Goal: Use online tool/utility: Utilize a website feature to perform a specific function

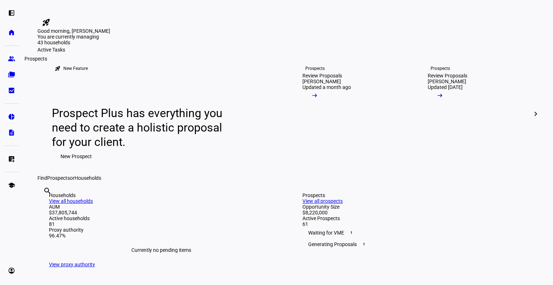
click at [14, 63] on link "group Prospects" at bounding box center [11, 59] width 14 height 14
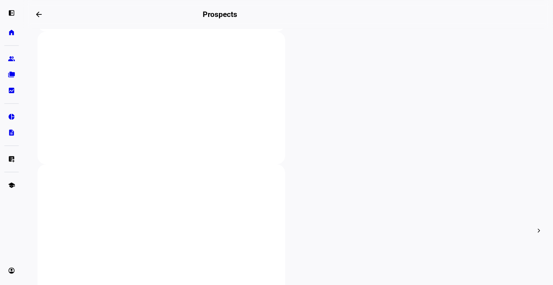
scroll to position [138, 0]
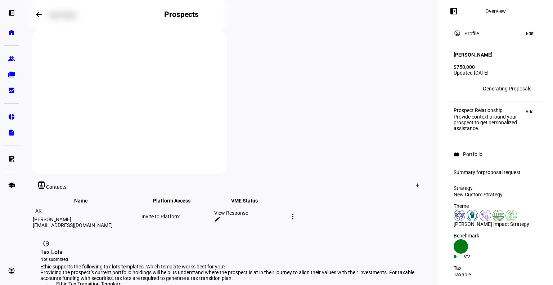
scroll to position [141, 0]
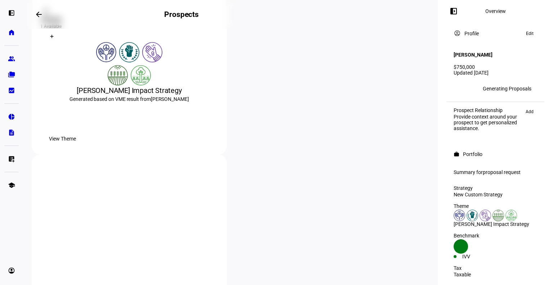
click at [58, 42] on div at bounding box center [52, 37] width 12 height 12
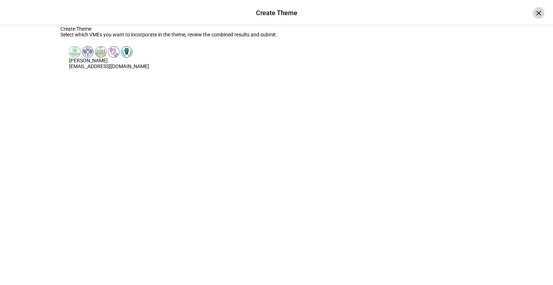
click at [533, 11] on div "×" at bounding box center [539, 13] width 12 height 12
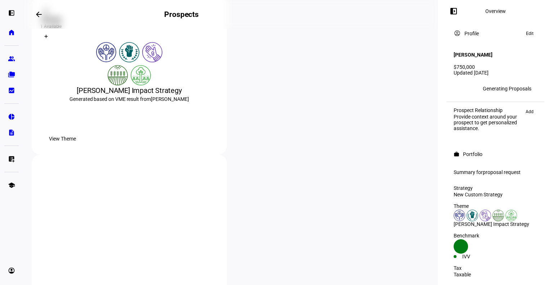
click at [218, 186] on div at bounding box center [129, 186] width 178 height 0
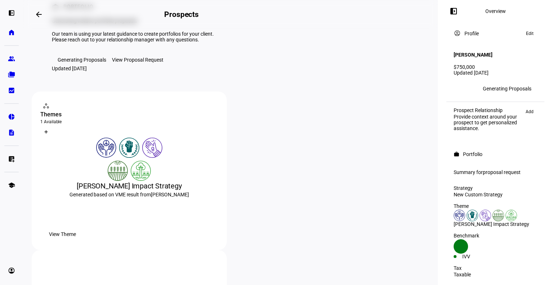
scroll to position [0, 0]
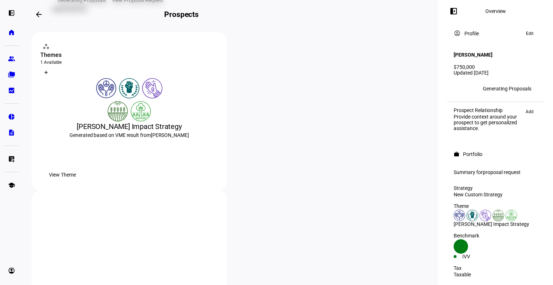
scroll to position [105, 0]
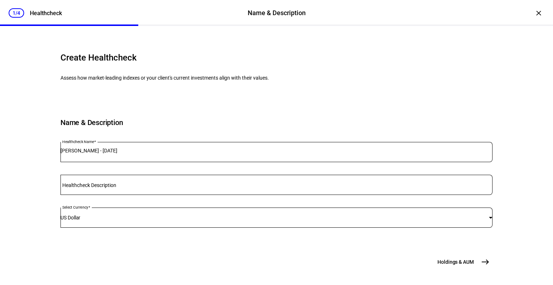
scroll to position [73, 0]
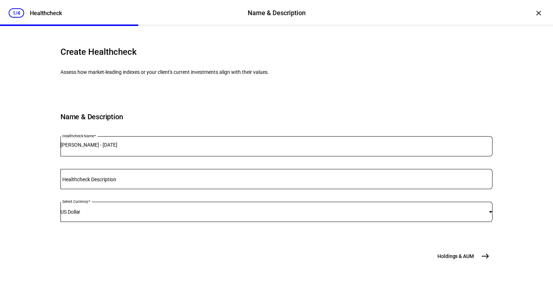
click at [491, 253] on div "Create Healthcheck Assess how market-leading indexes or your client's current i…" at bounding box center [276, 160] width 455 height 250
click at [481, 258] on mat-icon "east" at bounding box center [485, 256] width 9 height 9
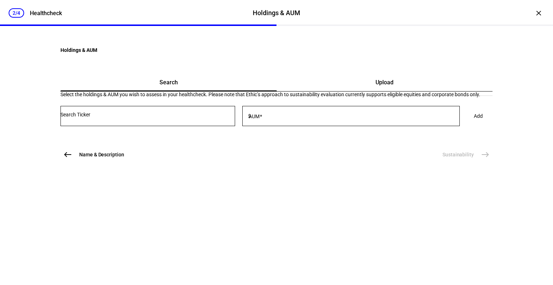
scroll to position [0, 0]
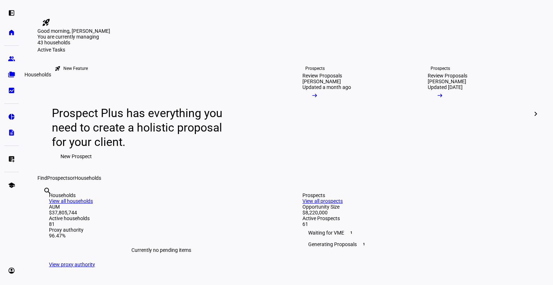
click at [10, 76] on eth-mat-symbol "folder_copy" at bounding box center [11, 74] width 7 height 7
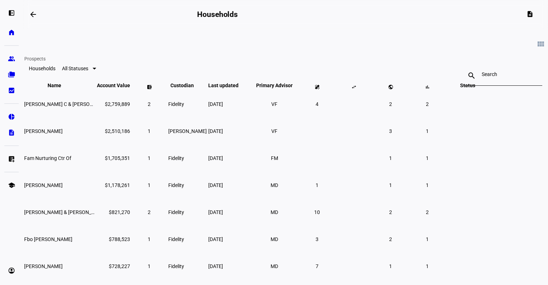
click at [16, 58] on link "group Prospects" at bounding box center [11, 59] width 14 height 14
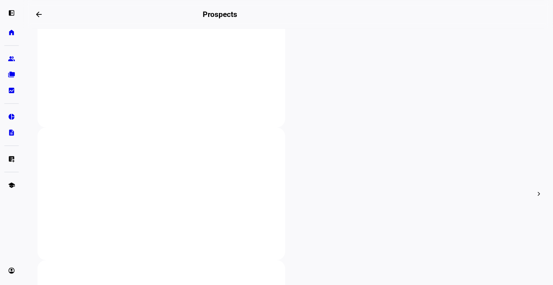
scroll to position [174, 0]
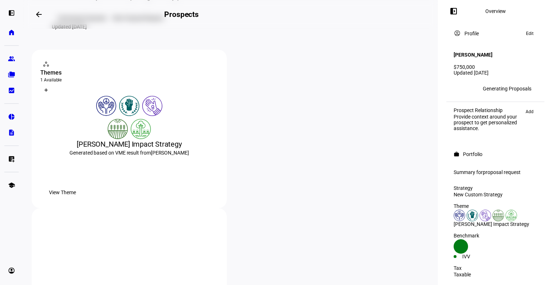
scroll to position [89, 0]
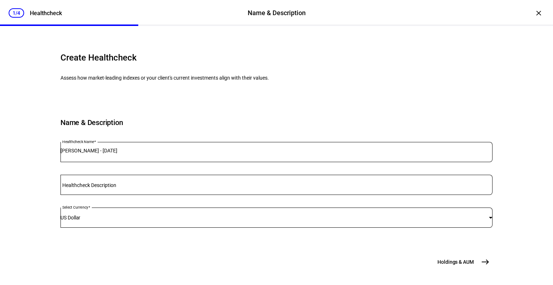
scroll to position [73, 0]
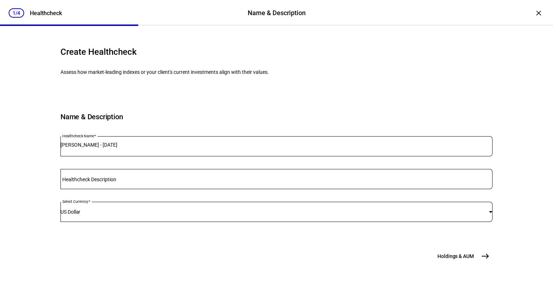
click at [463, 258] on span "Holdings & AUM" at bounding box center [456, 256] width 36 height 7
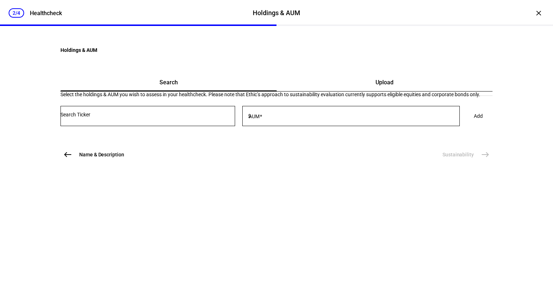
click at [348, 91] on div "Upload" at bounding box center [385, 82] width 216 height 17
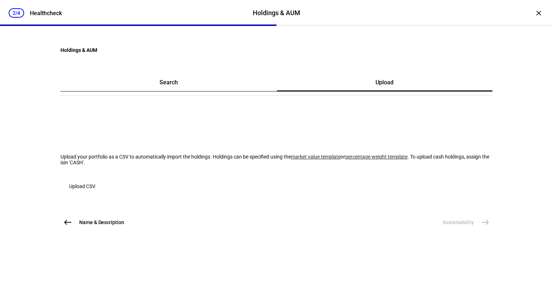
click at [291, 160] on link "market value template" at bounding box center [316, 157] width 50 height 6
click at [95, 193] on span "Upload CSV" at bounding box center [82, 186] width 26 height 14
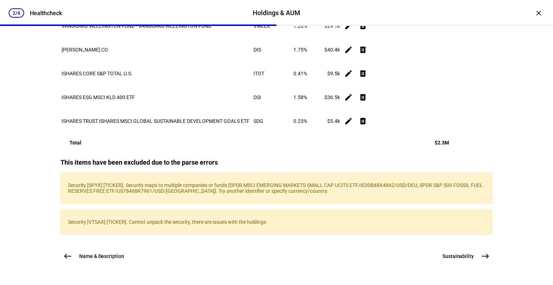
scroll to position [1786, 0]
click at [468, 258] on span "Sustainability" at bounding box center [458, 256] width 31 height 7
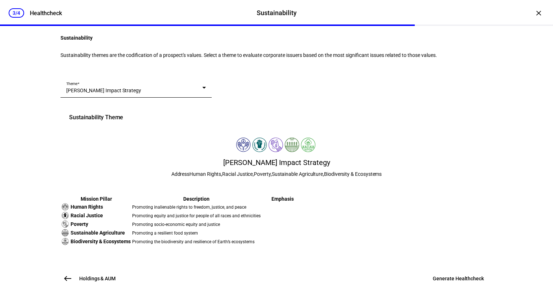
scroll to position [194, 0]
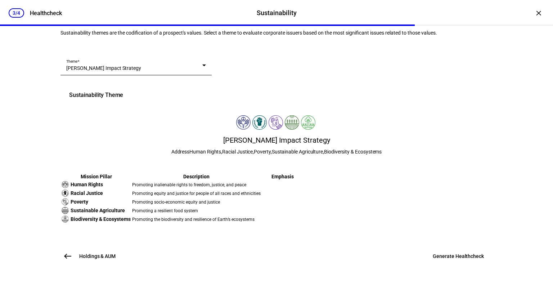
click at [82, 252] on button "Holdings & AUM west" at bounding box center [90, 256] width 59 height 14
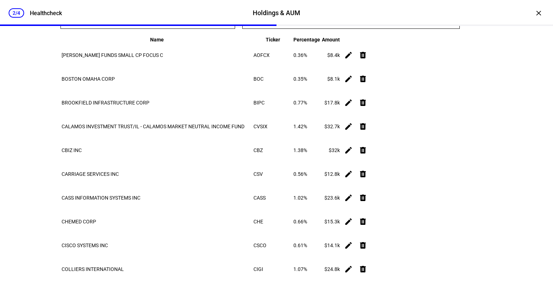
scroll to position [0, 0]
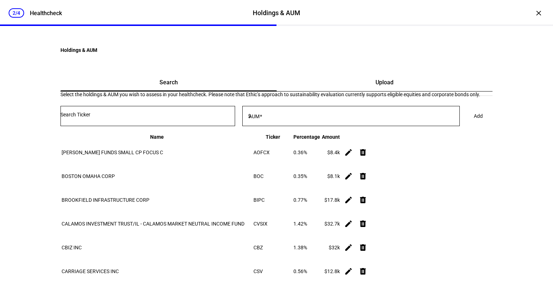
click at [215, 126] on div at bounding box center [148, 116] width 175 height 20
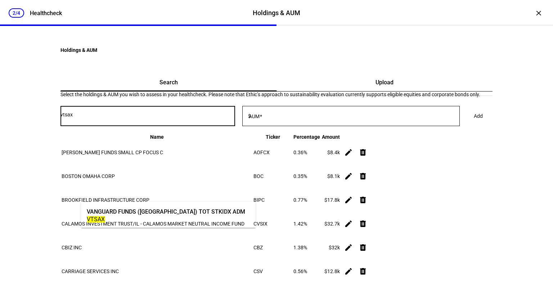
type input "vtsax"
click at [120, 214] on div "VANGUARD FUNDS (US) TOT STKIDX ADM" at bounding box center [166, 212] width 159 height 8
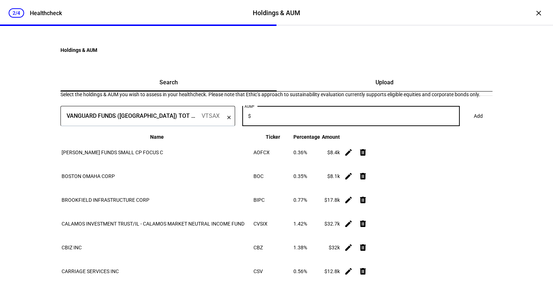
click at [279, 117] on input "AUM" at bounding box center [357, 115] width 208 height 6
type input "269,000"
click at [451, 133] on div "VANGUARD FUNDS (US) TOT STKIDX ADM VTSAX clear AUM $ 269,000 Add" at bounding box center [277, 119] width 432 height 27
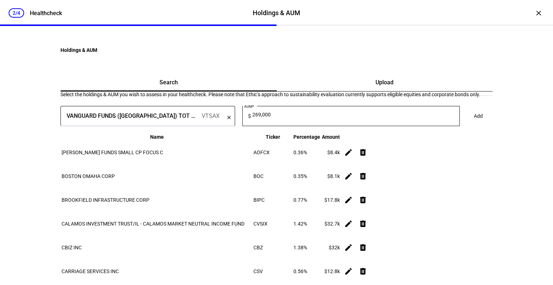
click at [474, 123] on span "Add" at bounding box center [478, 116] width 9 height 14
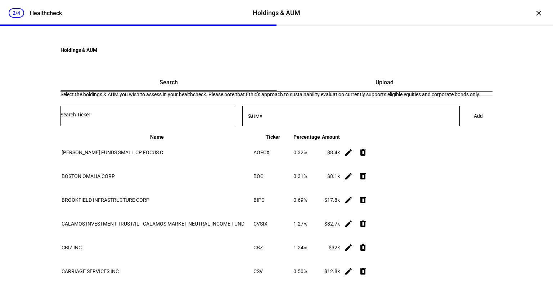
click at [97, 117] on input "Number" at bounding box center [148, 115] width 175 height 6
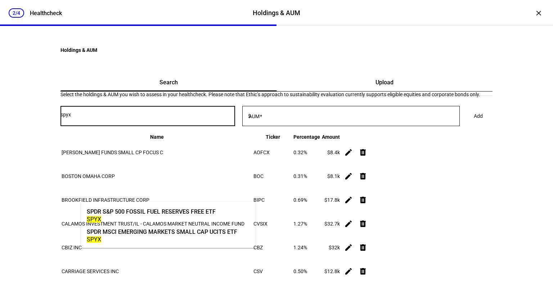
type input "spyx"
click at [133, 220] on div "SPYX" at bounding box center [151, 219] width 129 height 7
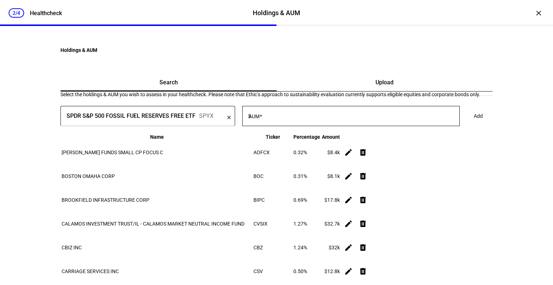
click at [305, 126] on div at bounding box center [357, 116] width 208 height 20
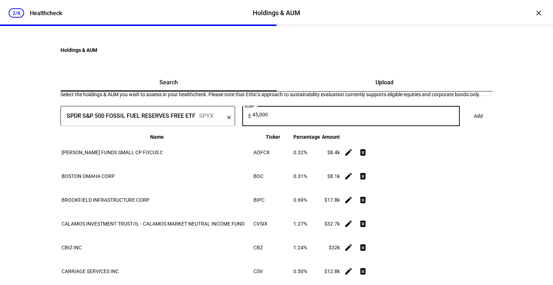
type input "45,000"
click at [474, 123] on span "Add" at bounding box center [478, 116] width 9 height 14
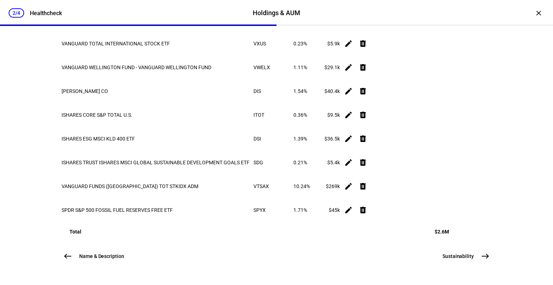
scroll to position [1741, 0]
click at [456, 260] on button "Sustainability east" at bounding box center [465, 256] width 54 height 14
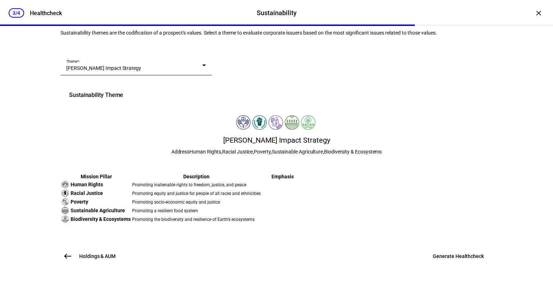
scroll to position [194, 0]
click at [458, 262] on span at bounding box center [458, 256] width 68 height 17
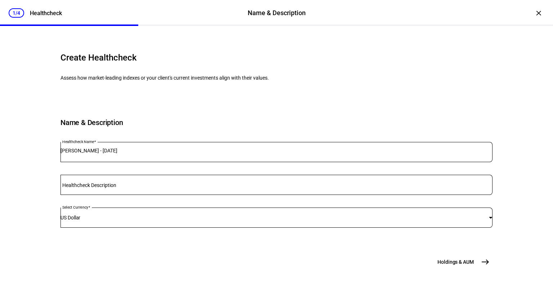
scroll to position [73, 0]
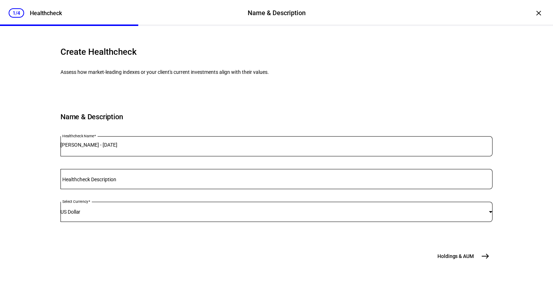
click at [448, 252] on button "Holdings & AUM east" at bounding box center [462, 256] width 59 height 14
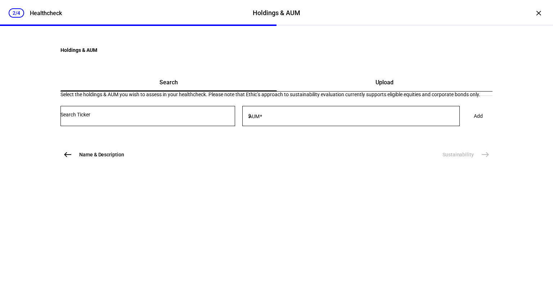
click at [161, 133] on mat-card "Search Upload Select the holdings & AUM you wish to assess in your healthcheck.…" at bounding box center [277, 103] width 432 height 59
click at [335, 91] on div "Upload" at bounding box center [385, 82] width 216 height 17
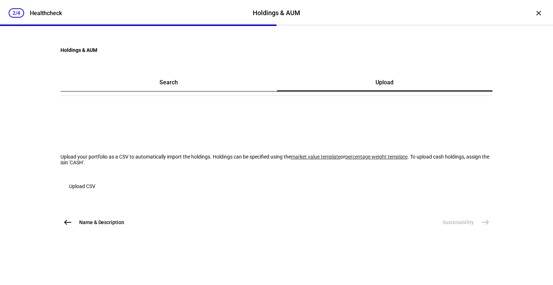
click at [104, 195] on span "button" at bounding box center [83, 186] width 44 height 17
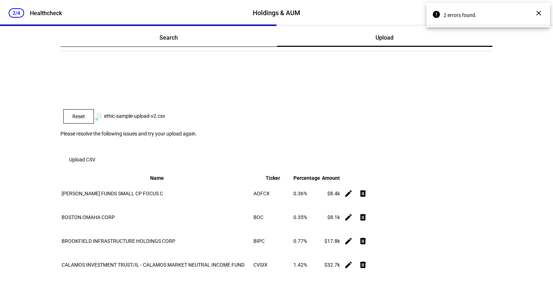
scroll to position [46, 0]
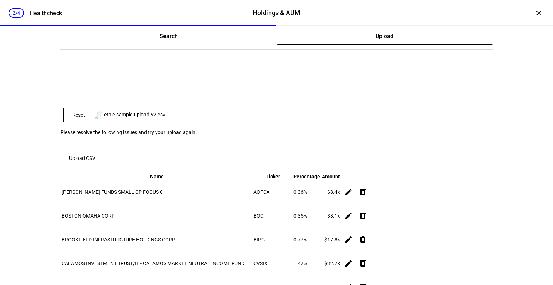
click at [196, 180] on th "Name" at bounding box center [156, 176] width 191 height 6
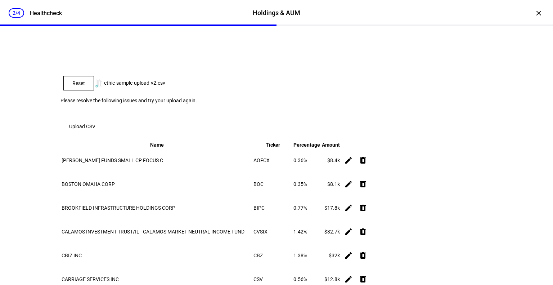
scroll to position [76, 0]
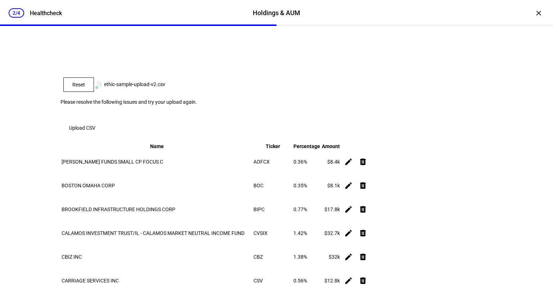
click at [194, 15] on div "Search" at bounding box center [169, 5] width 217 height 17
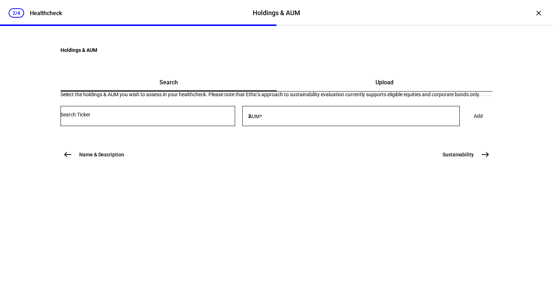
scroll to position [0, 0]
click at [338, 91] on div "Upload" at bounding box center [385, 82] width 216 height 17
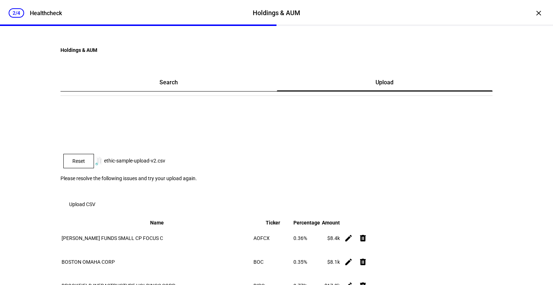
click at [165, 91] on div "Search" at bounding box center [169, 82] width 217 height 17
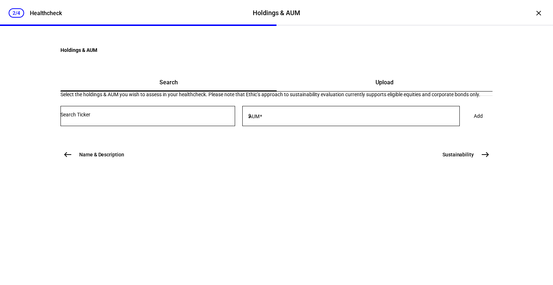
click at [140, 117] on input "Number" at bounding box center [148, 115] width 175 height 6
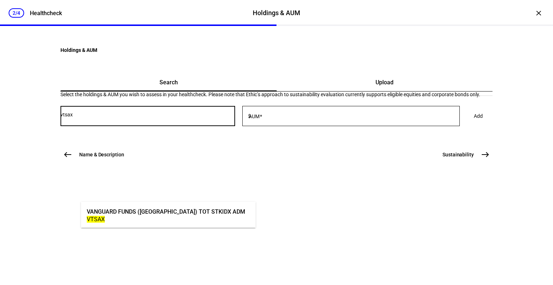
type input "vtsax"
click at [142, 216] on div "VTSAX" at bounding box center [166, 219] width 159 height 7
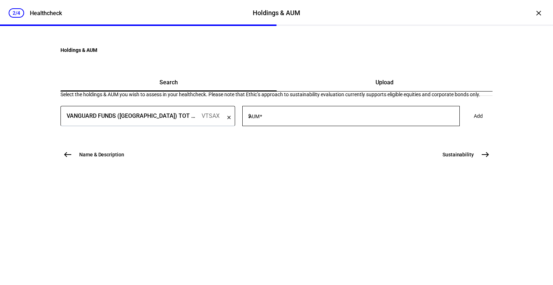
click at [326, 126] on div at bounding box center [357, 116] width 208 height 20
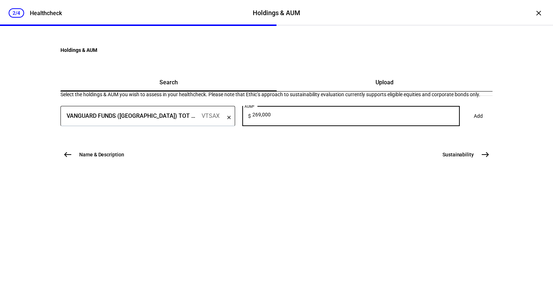
type input "269,000"
click at [474, 123] on span "Add" at bounding box center [478, 116] width 9 height 14
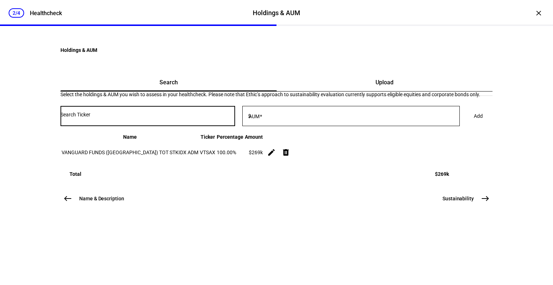
click at [151, 117] on input "Number" at bounding box center [148, 115] width 175 height 6
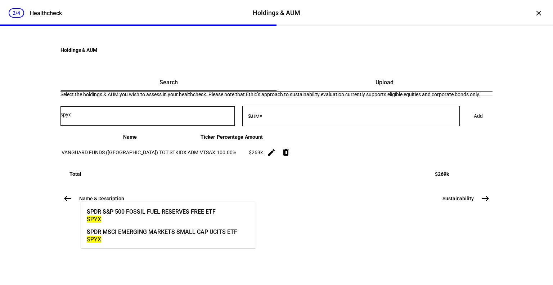
type input "spyx"
click at [134, 216] on div "SPYX" at bounding box center [151, 219] width 129 height 7
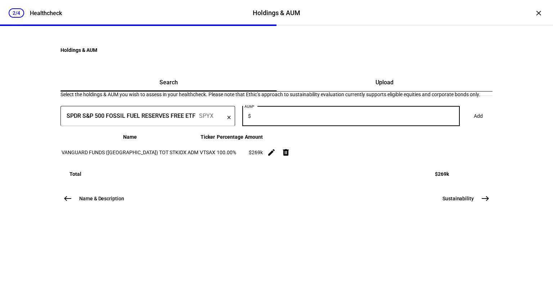
click at [323, 117] on input "AUM" at bounding box center [357, 115] width 208 height 6
type input "45,000"
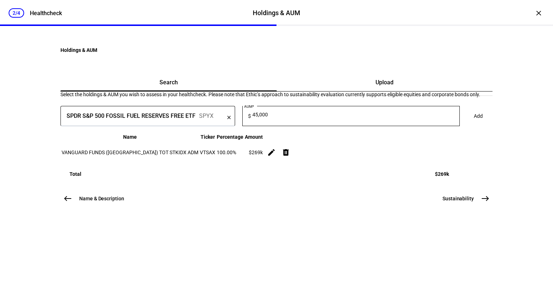
click at [474, 123] on span "Add" at bounding box center [478, 116] width 9 height 14
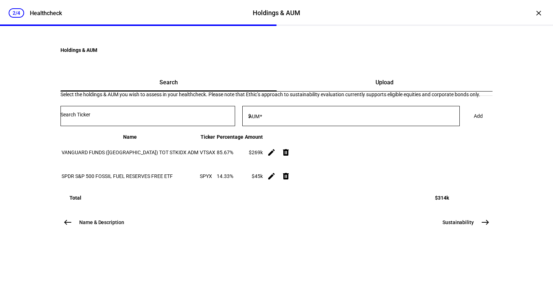
click at [375, 138] on div "Select the holdings & AUM you wish to assess in your healthcheck. Please note t…" at bounding box center [277, 146] width 432 height 109
click at [376, 91] on span "Upload" at bounding box center [385, 82] width 18 height 17
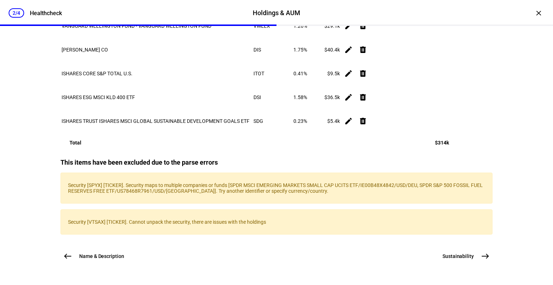
scroll to position [1786, 0]
click at [470, 258] on span "Sustainability" at bounding box center [458, 256] width 31 height 7
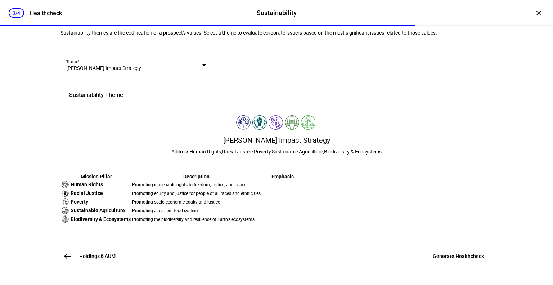
click at [449, 255] on span "Generate Healthcheck" at bounding box center [458, 256] width 51 height 7
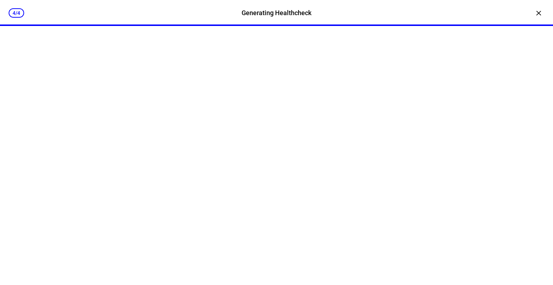
scroll to position [0, 0]
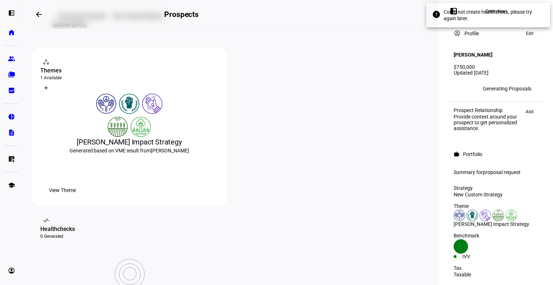
click at [495, 18] on span "Could not create healthcheck, please try again later." at bounding box center [492, 15] width 97 height 13
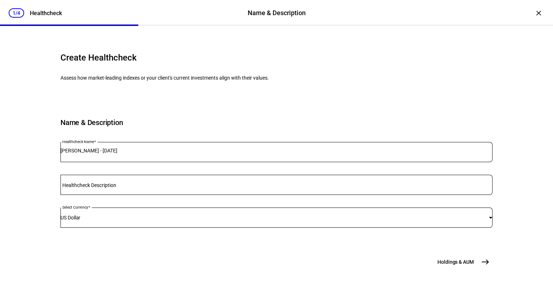
scroll to position [73, 0]
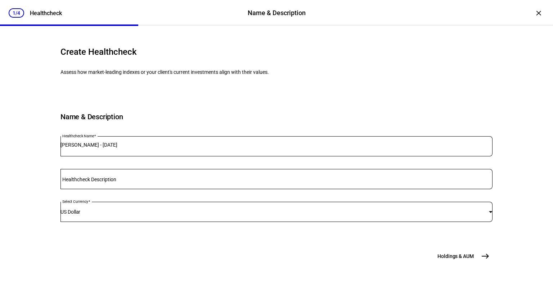
click at [455, 250] on button "Holdings & AUM east" at bounding box center [462, 256] width 59 height 14
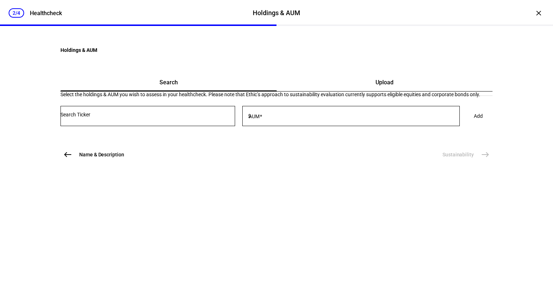
click at [340, 133] on div "Select the holdings & AUM you wish to assess in your healthcheck. Please note t…" at bounding box center [277, 112] width 432 height 41
click at [376, 91] on span "Upload" at bounding box center [385, 82] width 18 height 17
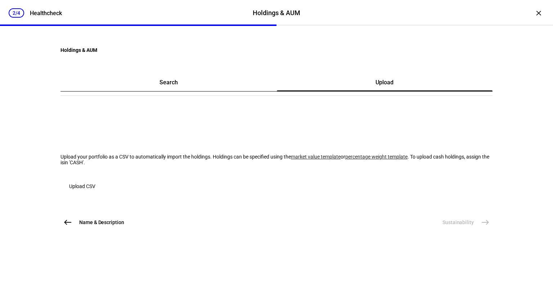
click at [95, 195] on span "button" at bounding box center [83, 186] width 44 height 17
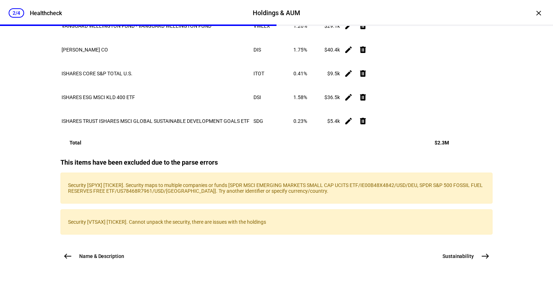
scroll to position [1779, 0]
click at [287, 183] on div "Security [SPYX] [TICKER]. Security maps to multiple companies or funds [SPDR MS…" at bounding box center [277, 188] width 432 height 31
click at [178, 182] on p "Security [SPYX] [TICKER]. Security maps to multiple companies or funds [SPDR MS…" at bounding box center [276, 188] width 417 height 12
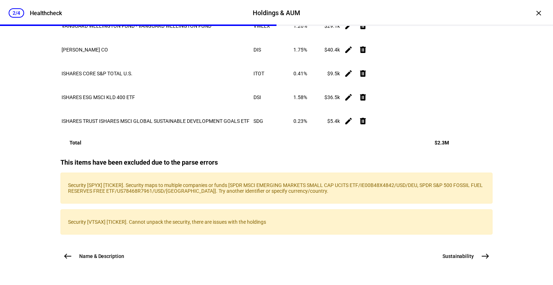
click at [478, 262] on span "east" at bounding box center [485, 256] width 14 height 14
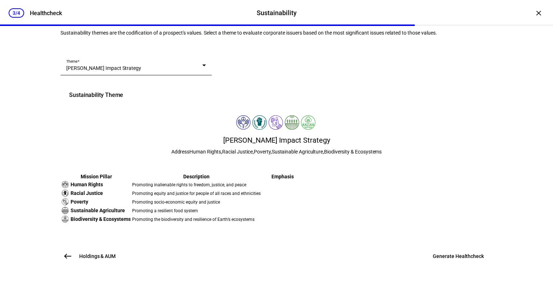
click at [463, 258] on span "Generate Healthcheck" at bounding box center [458, 256] width 51 height 7
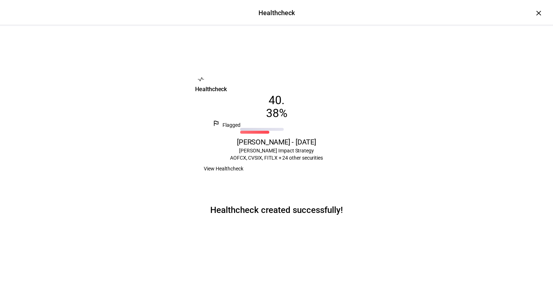
click at [244, 175] on span "View Healthcheck" at bounding box center [224, 168] width 40 height 14
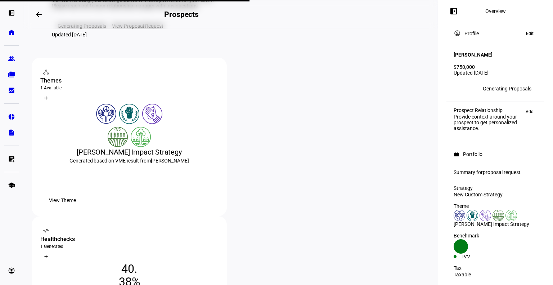
scroll to position [73, 0]
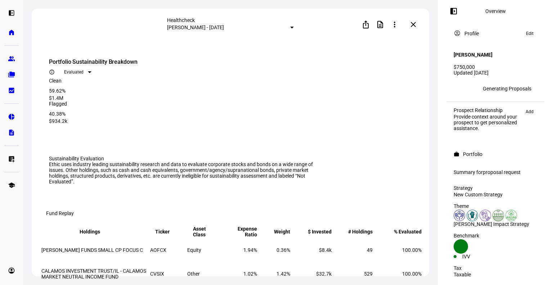
click at [415, 24] on mat-icon "close" at bounding box center [413, 24] width 9 height 9
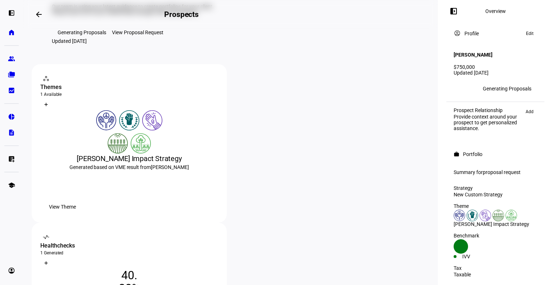
scroll to position [134, 0]
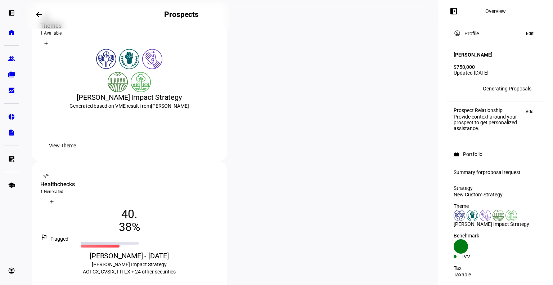
click at [58, 196] on div at bounding box center [52, 202] width 12 height 12
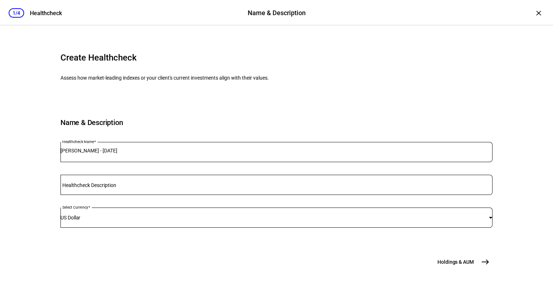
scroll to position [73, 0]
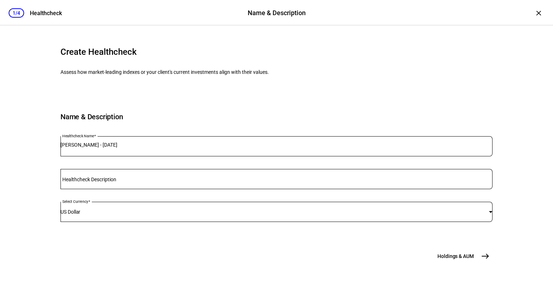
click at [443, 259] on span "Holdings & AUM" at bounding box center [456, 256] width 36 height 7
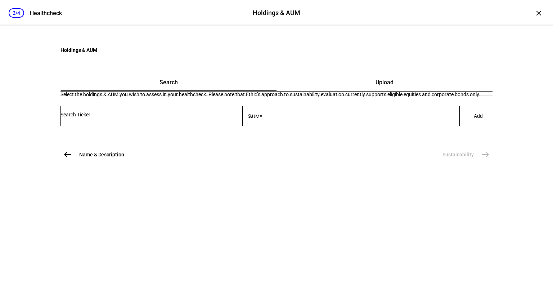
scroll to position [0, 0]
click at [192, 117] on input "Number" at bounding box center [148, 115] width 175 height 6
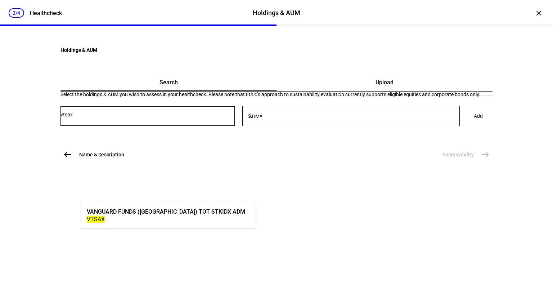
type input "vtsax"
click at [174, 208] on div "VANGUARD FUNDS (US) TOT STKIDX ADM" at bounding box center [166, 212] width 159 height 8
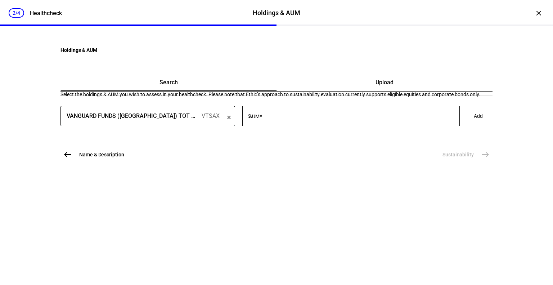
click at [333, 117] on input "AUM" at bounding box center [357, 115] width 208 height 6
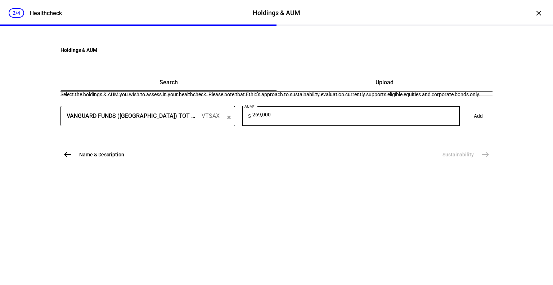
type input "269,000"
click at [474, 123] on span "Add" at bounding box center [478, 116] width 9 height 14
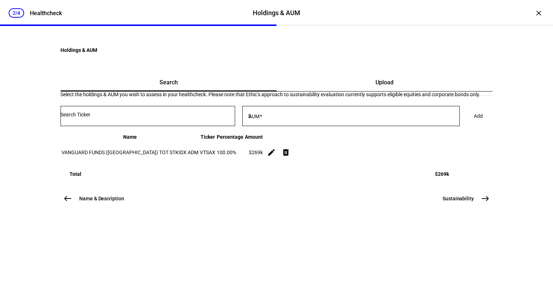
scroll to position [57, 0]
click at [458, 202] on span "Sustainability" at bounding box center [458, 198] width 31 height 7
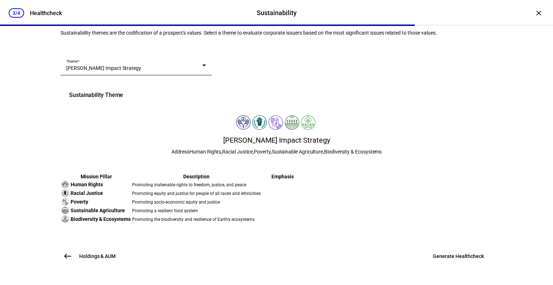
scroll to position [194, 0]
click at [462, 256] on span "Generate Healthcheck" at bounding box center [458, 256] width 51 height 7
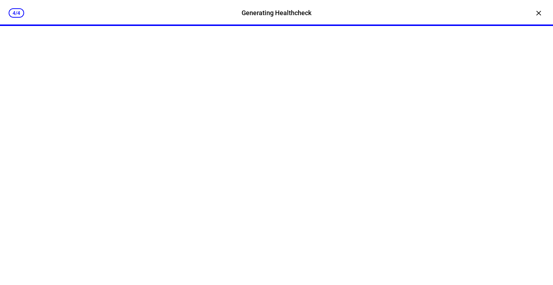
scroll to position [0, 0]
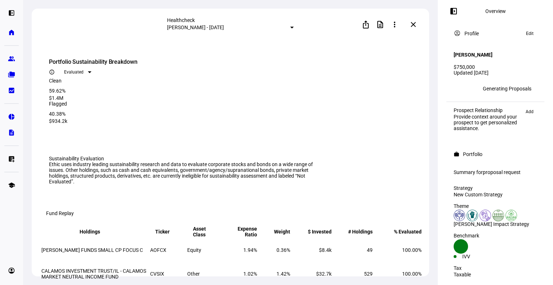
click at [92, 71] on div at bounding box center [90, 72] width 4 height 2
click at [399, 24] on mat-icon "more_vert" at bounding box center [395, 24] width 9 height 9
click at [398, 24] on mat-icon "more_vert" at bounding box center [395, 24] width 9 height 9
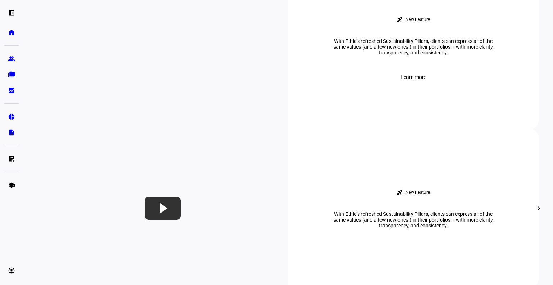
scroll to position [337, 0]
click at [12, 54] on link "group Prospects" at bounding box center [11, 59] width 14 height 14
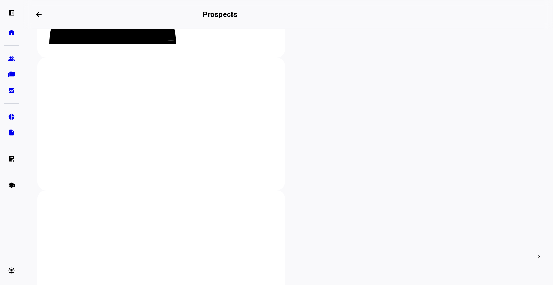
scroll to position [115, 0]
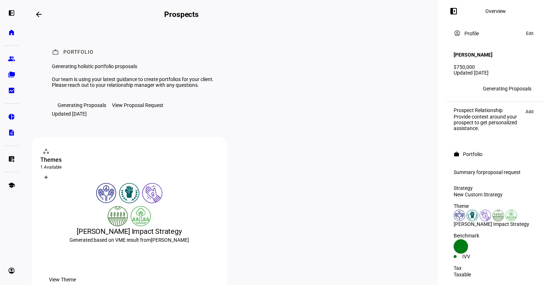
drag, startPoint x: 302, startPoint y: 171, endPoint x: 147, endPoint y: 24, distance: 213.5
click at [147, 24] on eth-layout-page-header "arrow_backwards Prospects Overview left_panel_close" at bounding box center [230, 14] width 415 height 29
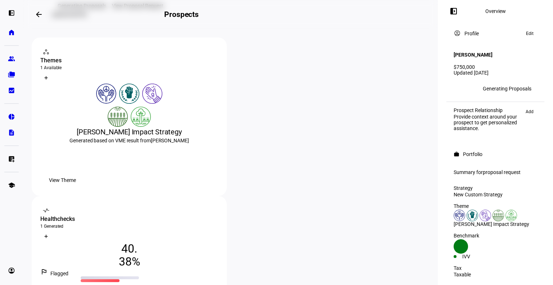
scroll to position [135, 0]
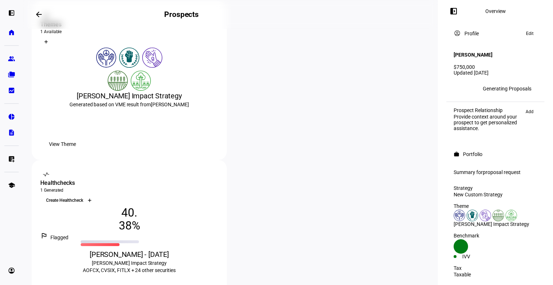
click at [95, 195] on div at bounding box center [90, 201] width 12 height 12
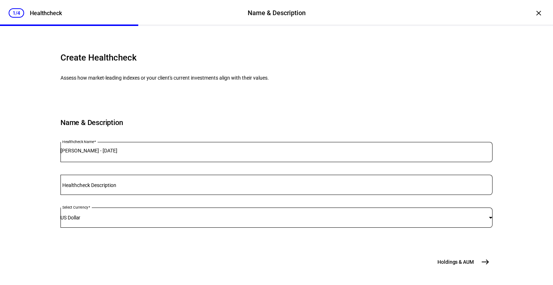
scroll to position [73, 0]
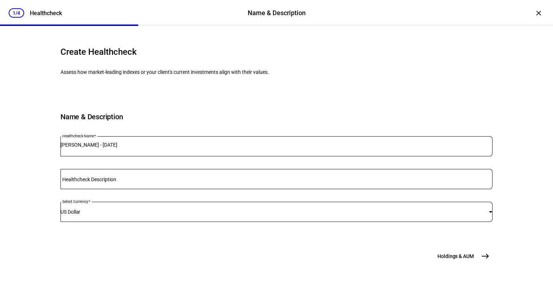
click at [448, 252] on button "Holdings & [GEOGRAPHIC_DATA]" at bounding box center [462, 256] width 59 height 14
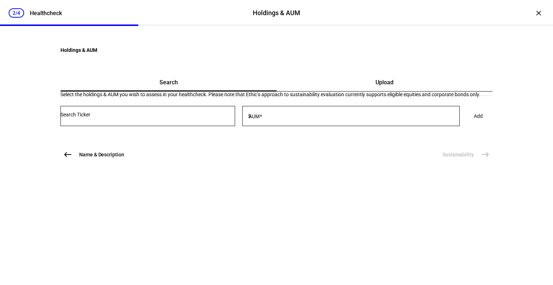
scroll to position [0, 0]
click at [396, 91] on div "Upload" at bounding box center [385, 82] width 216 height 17
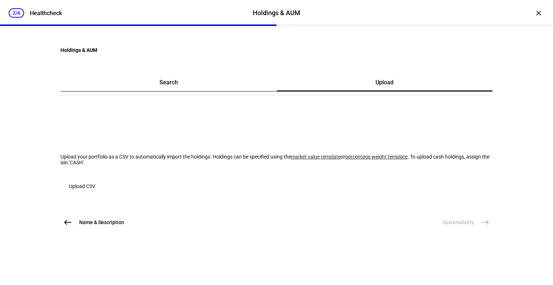
click at [104, 195] on span "button" at bounding box center [83, 186] width 44 height 17
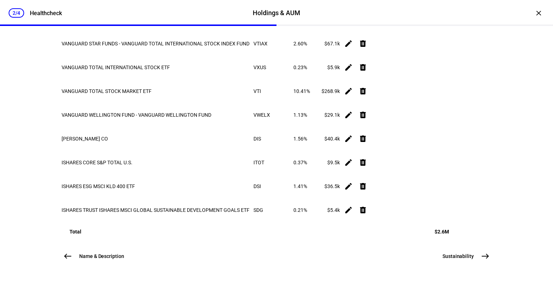
scroll to position [1682, 0]
click at [460, 259] on span "Sustainability" at bounding box center [458, 256] width 31 height 7
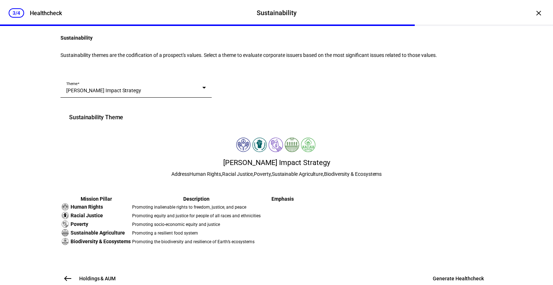
scroll to position [194, 0]
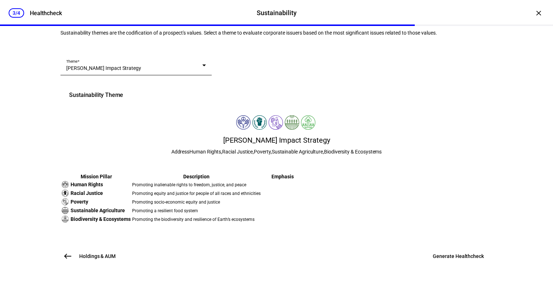
click at [445, 249] on span at bounding box center [458, 256] width 68 height 17
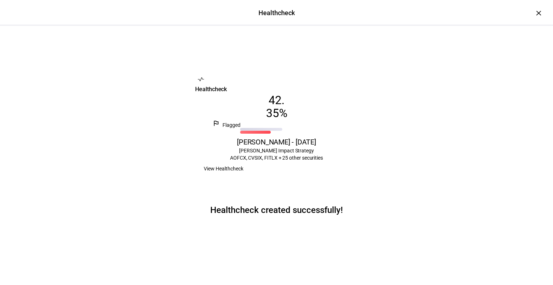
click at [244, 172] on span "View Healthcheck" at bounding box center [224, 168] width 40 height 14
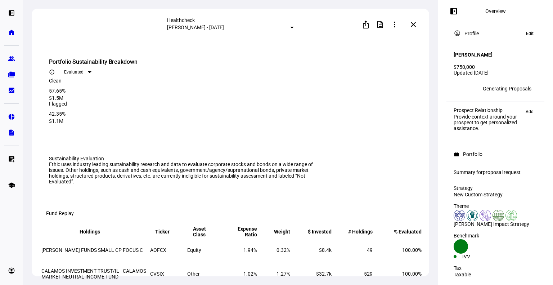
click at [381, 26] on mat-icon "description" at bounding box center [380, 24] width 9 height 9
click at [380, 23] on mat-icon "description" at bounding box center [380, 24] width 9 height 9
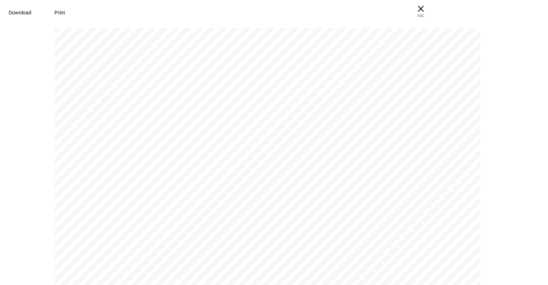
click at [40, 13] on span at bounding box center [20, 12] width 40 height 17
drag, startPoint x: 192, startPoint y: 48, endPoint x: 456, endPoint y: 217, distance: 313.7
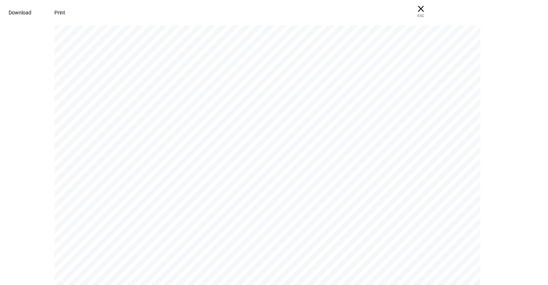
click at [456, 217] on div "“% Evaluated” represents the percentage of holdings eligible for sustainability…" at bounding box center [270, 197] width 432 height 559
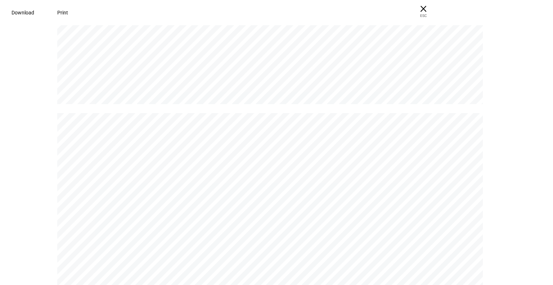
scroll to position [2149, 0]
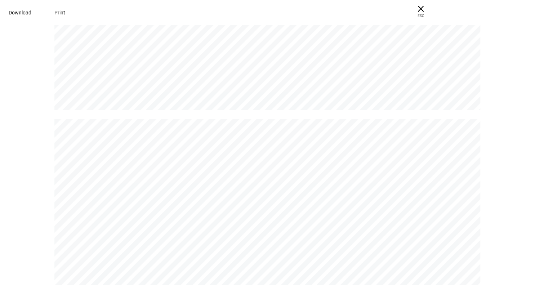
click at [40, 17] on span at bounding box center [20, 12] width 40 height 17
drag, startPoint x: 481, startPoint y: 9, endPoint x: 153, endPoint y: 89, distance: 337.1
click at [432, 9] on span "× ESC" at bounding box center [420, 11] width 23 height 23
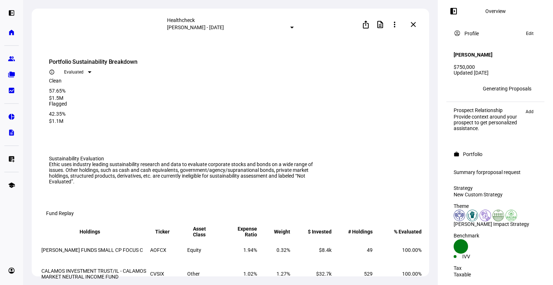
click at [416, 26] on mat-icon "close" at bounding box center [413, 24] width 9 height 9
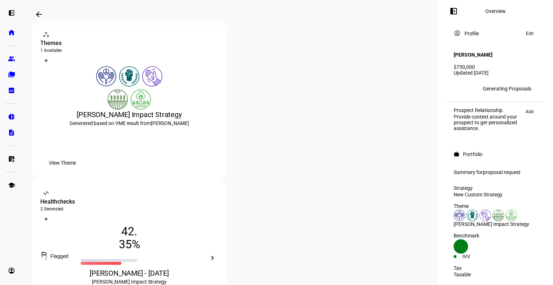
scroll to position [117, 0]
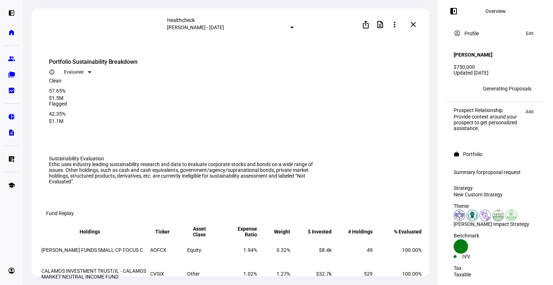
scroll to position [156, 0]
click at [419, 27] on span at bounding box center [413, 24] width 17 height 17
